Goal: Task Accomplishment & Management: Complete application form

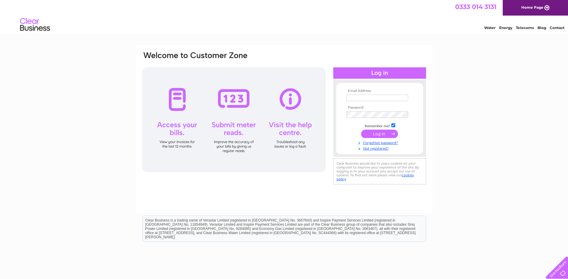
click at [362, 98] on input "text" at bounding box center [377, 98] width 62 height 7
type input "[PERSON_NAME][EMAIL_ADDRESS][DOMAIN_NAME]"
click at [328, 116] on div "Email Address: [PERSON_NAME][EMAIL_ADDRESS][DOMAIN_NAME] Password:" at bounding box center [284, 119] width 285 height 136
click at [369, 150] on link "Not registered?" at bounding box center [380, 148] width 68 height 6
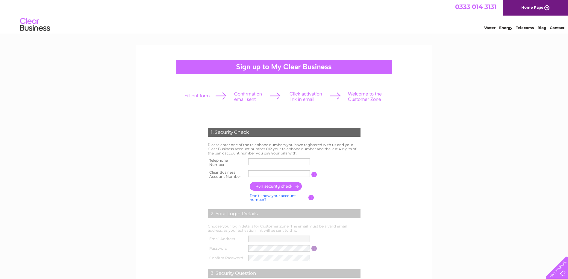
click at [273, 161] on input "text" at bounding box center [279, 161] width 62 height 7
type input "07753562303"
type input "Christine"
click at [292, 175] on input "Christine" at bounding box center [279, 173] width 62 height 7
drag, startPoint x: 292, startPoint y: 175, endPoint x: 243, endPoint y: 174, distance: 49.1
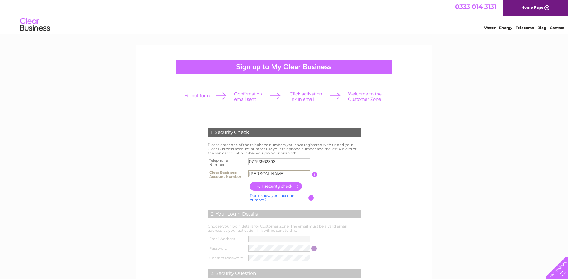
click at [243, 174] on tr "Clear Business Account Number Christine You will find your account number on th…" at bounding box center [284, 175] width 156 height 12
click at [263, 187] on input "button" at bounding box center [276, 186] width 53 height 9
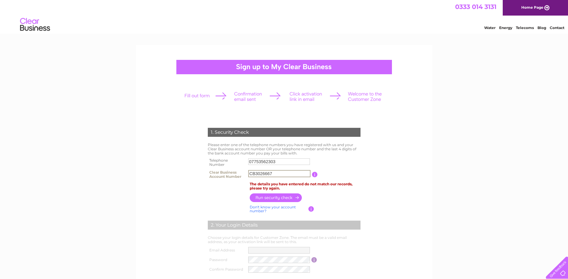
click at [276, 174] on input "CB3026667" at bounding box center [279, 173] width 62 height 7
click at [277, 201] on input "button" at bounding box center [276, 197] width 53 height 9
click at [312, 209] on input "button" at bounding box center [311, 208] width 6 height 5
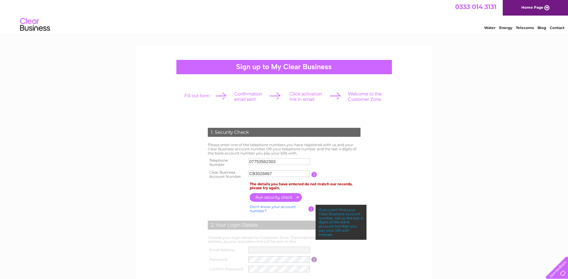
click at [312, 209] on input "button" at bounding box center [311, 208] width 6 height 5
drag, startPoint x: 257, startPoint y: 174, endPoint x: 231, endPoint y: 175, distance: 26.0
click at [231, 175] on tr "Clear Business Account Number CB3026667 You will find your account number on th…" at bounding box center [284, 175] width 156 height 12
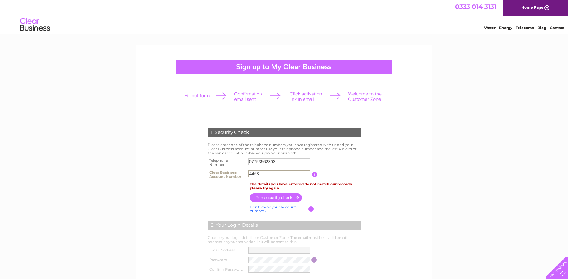
type input "4468"
click at [263, 200] on input "button" at bounding box center [276, 197] width 53 height 9
